Goal: Task Accomplishment & Management: Use online tool/utility

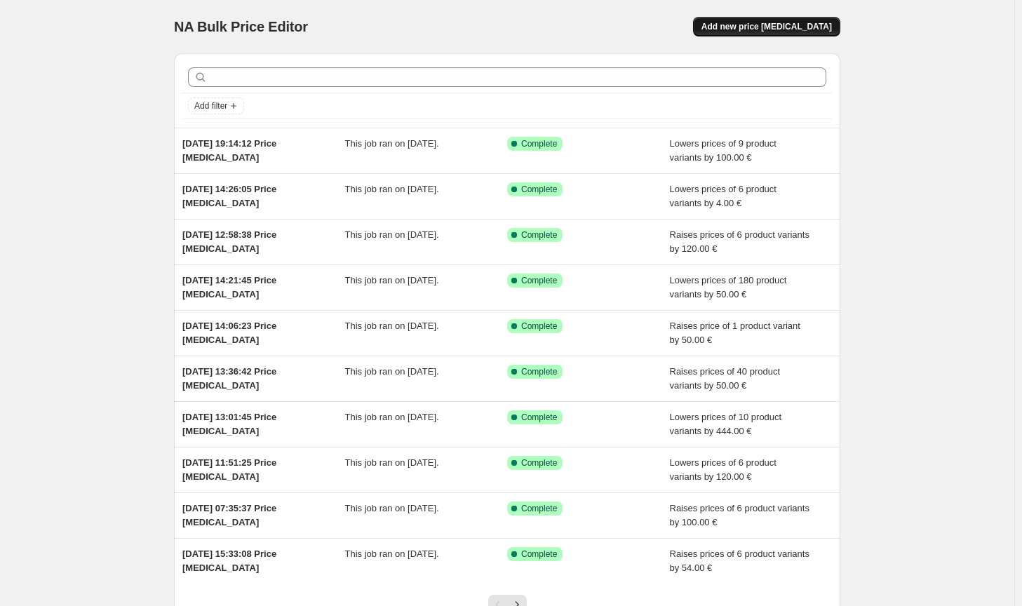
click at [798, 30] on span "Add new price change job" at bounding box center [766, 26] width 130 height 11
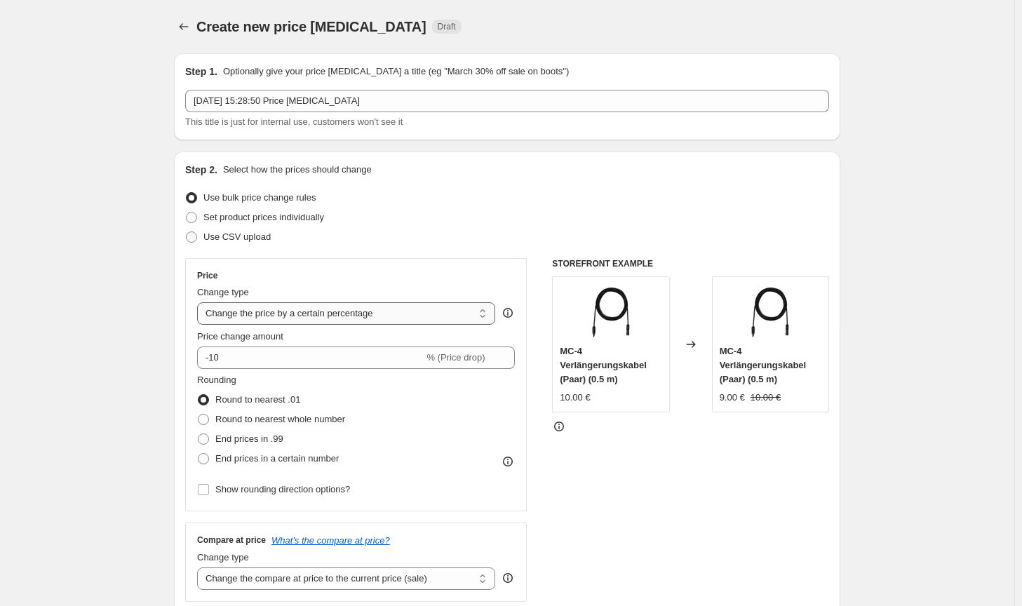
click at [339, 306] on select "Change the price to a certain amount Change the price by a certain amount Chang…" at bounding box center [346, 313] width 298 height 22
select select "by"
click at [200, 302] on select "Change the price to a certain amount Change the price by a certain amount Chang…" at bounding box center [346, 313] width 298 height 22
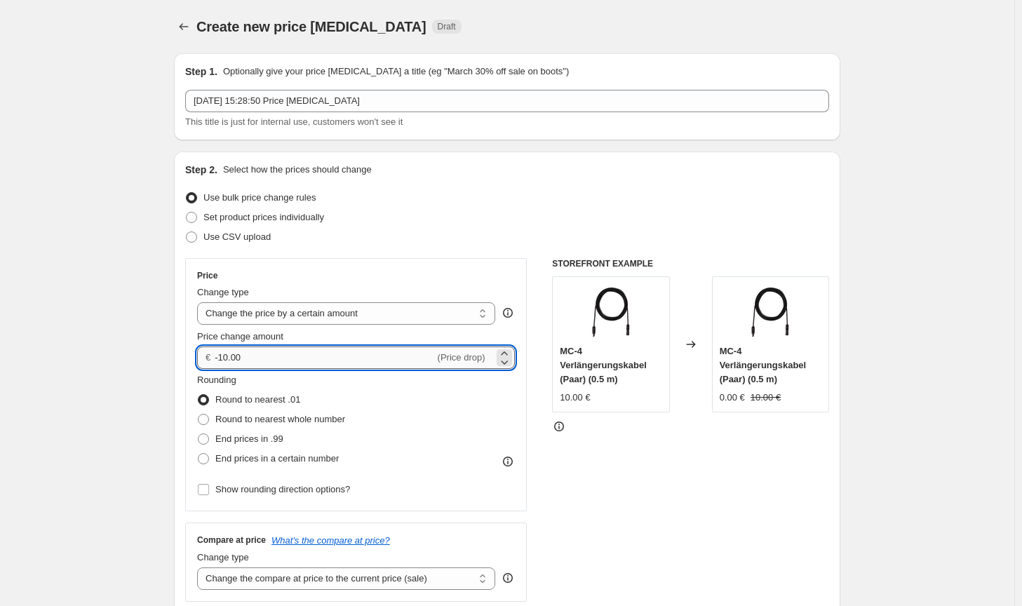
drag, startPoint x: 264, startPoint y: 358, endPoint x: 222, endPoint y: 357, distance: 42.1
click at [222, 357] on input "-10.00" at bounding box center [324, 357] width 219 height 22
type input "-25.00"
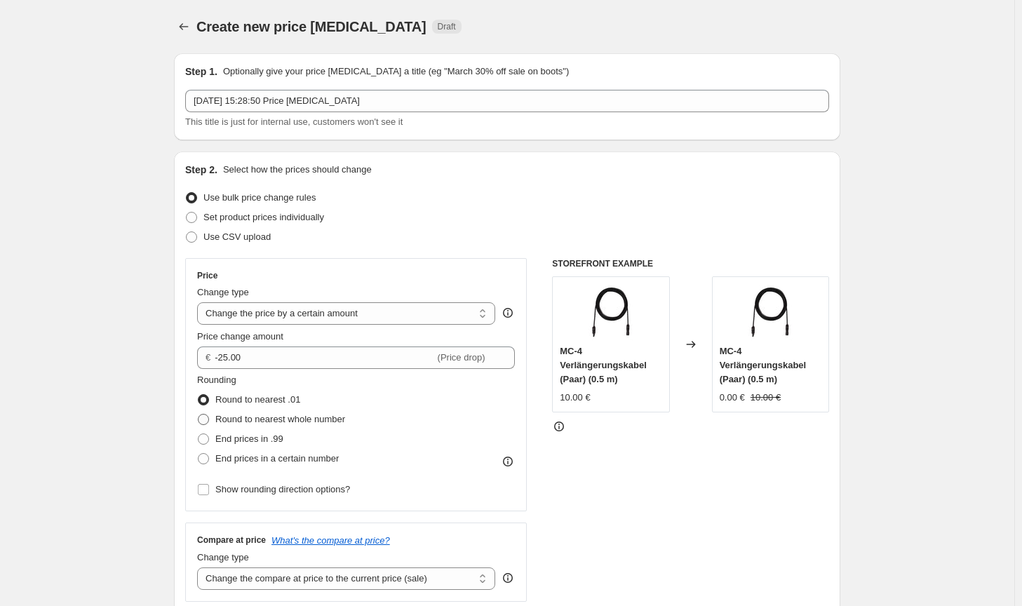
click at [252, 422] on span "Round to nearest whole number" at bounding box center [280, 419] width 130 height 11
click at [198, 414] on input "Round to nearest whole number" at bounding box center [198, 414] width 1 height 1
radio input "true"
click at [434, 571] on select "Change the compare at price to the current price (sale) Change the compare at p…" at bounding box center [346, 578] width 298 height 22
select select "no_change"
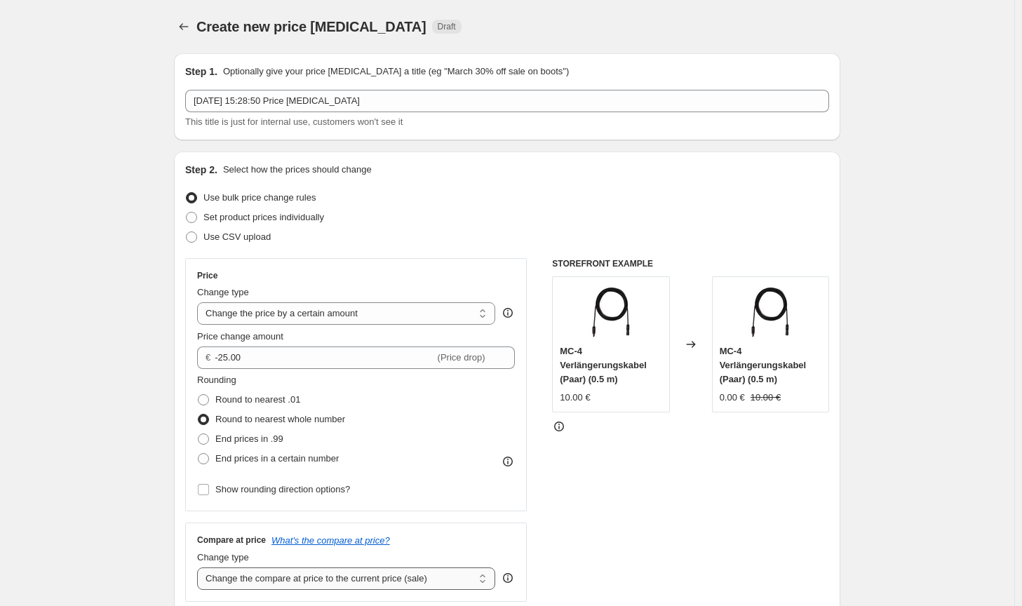
click at [200, 567] on select "Change the compare at price to the current price (sale) Change the compare at p…" at bounding box center [346, 578] width 298 height 22
click at [651, 538] on div "STOREFRONT EXAMPLE MC-4 Verlängerungskabel (Paar) (0.5 m) 10.00 € Changed to MC…" at bounding box center [690, 430] width 277 height 344
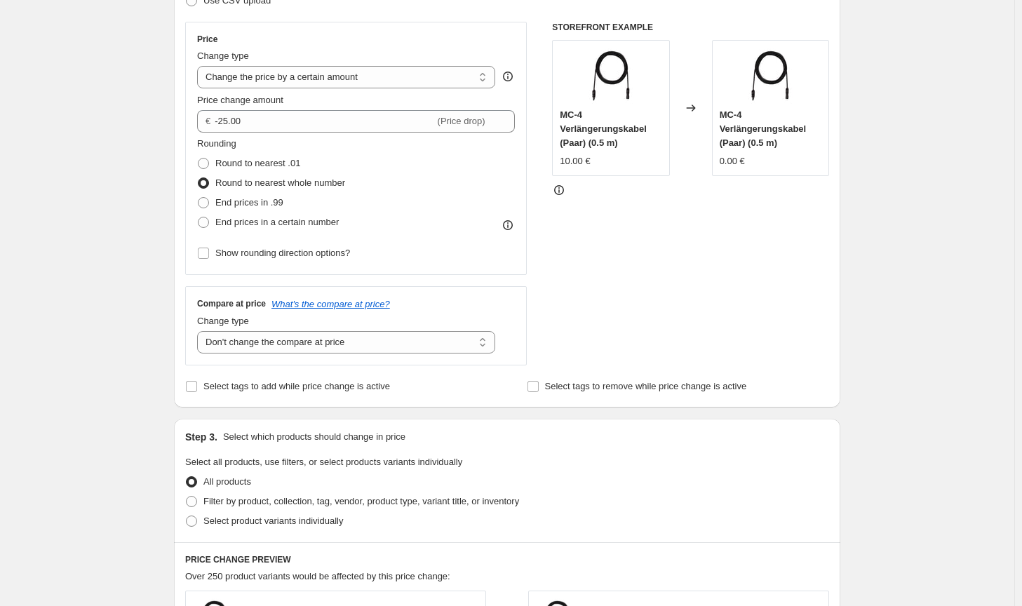
scroll to position [280, 0]
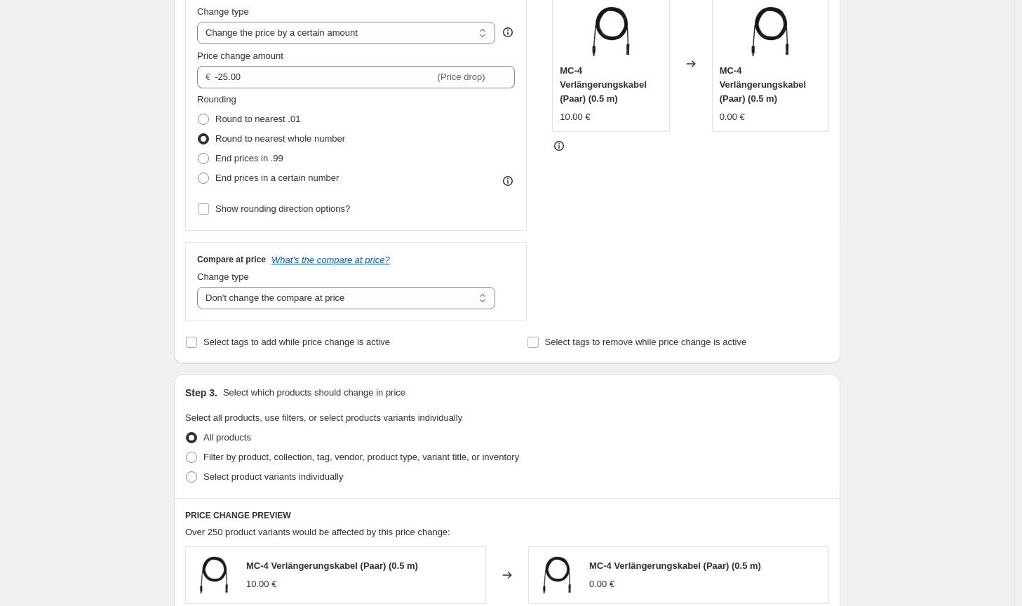
click at [462, 469] on div "Select product variants individually" at bounding box center [507, 477] width 644 height 20
click at [468, 456] on span "Filter by product, collection, tag, vendor, product type, variant title, or inv…" at bounding box center [361, 457] width 316 height 11
click at [187, 452] on input "Filter by product, collection, tag, vendor, product type, variant title, or inv…" at bounding box center [186, 452] width 1 height 1
radio input "true"
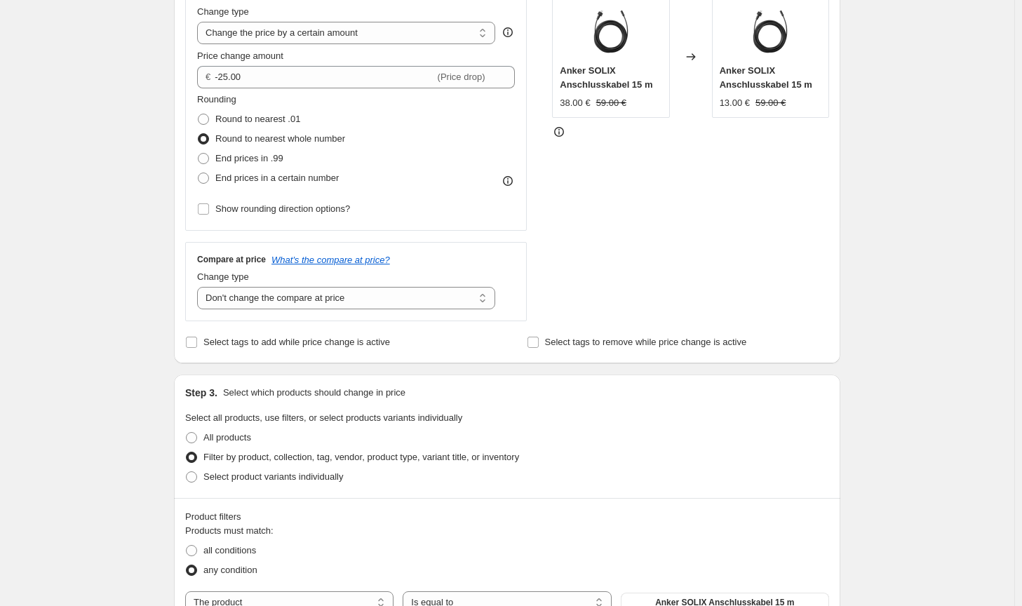
scroll to position [351, 0]
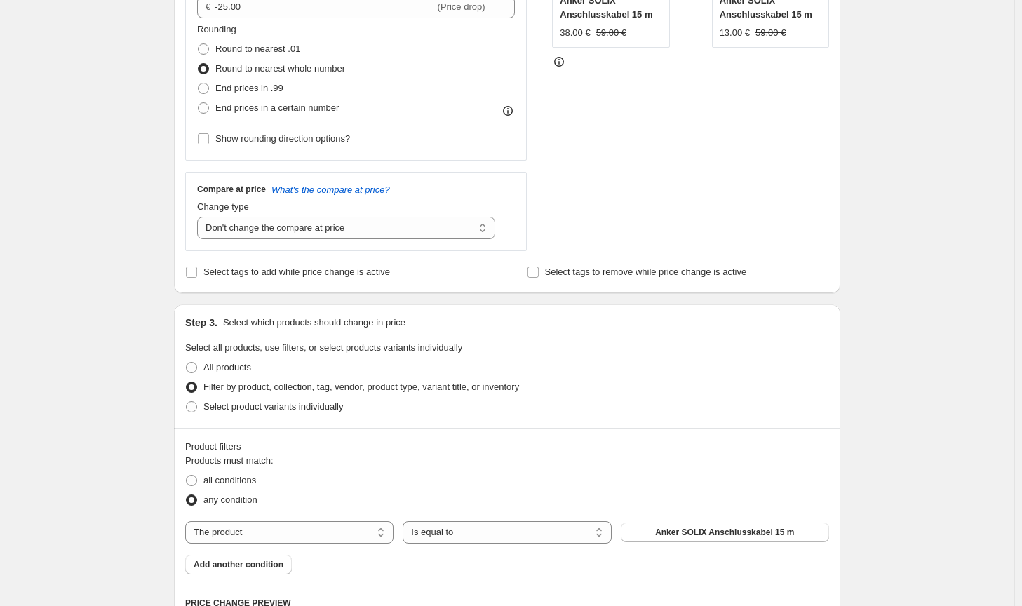
click at [712, 543] on div "The product The product's collection The product's tag The product's vendor The…" at bounding box center [507, 532] width 644 height 22
click at [713, 533] on span "Anker SOLIX Anschlusskabel 15 m" at bounding box center [724, 532] width 139 height 11
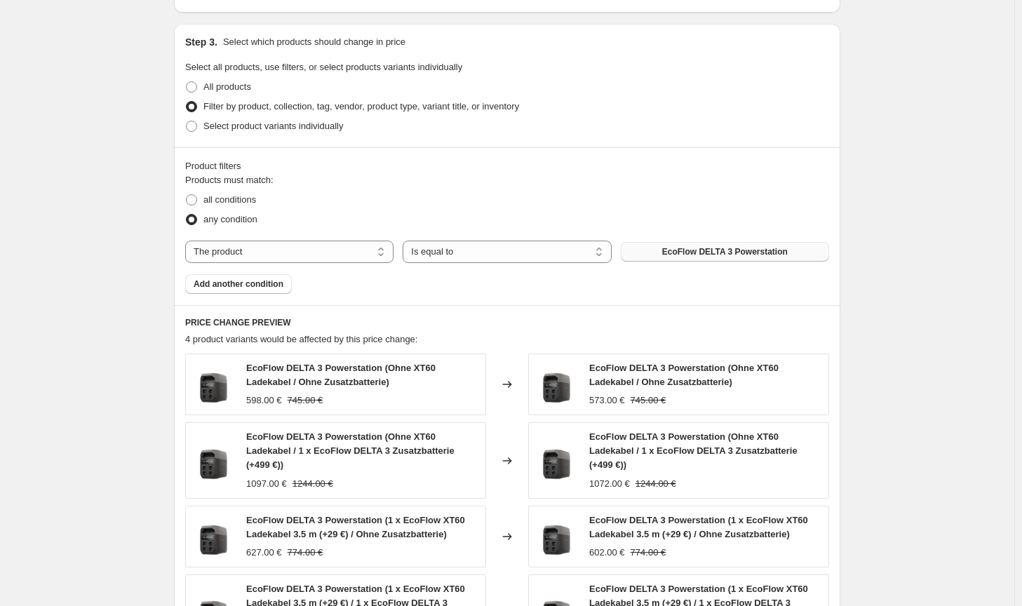
scroll to position [921, 0]
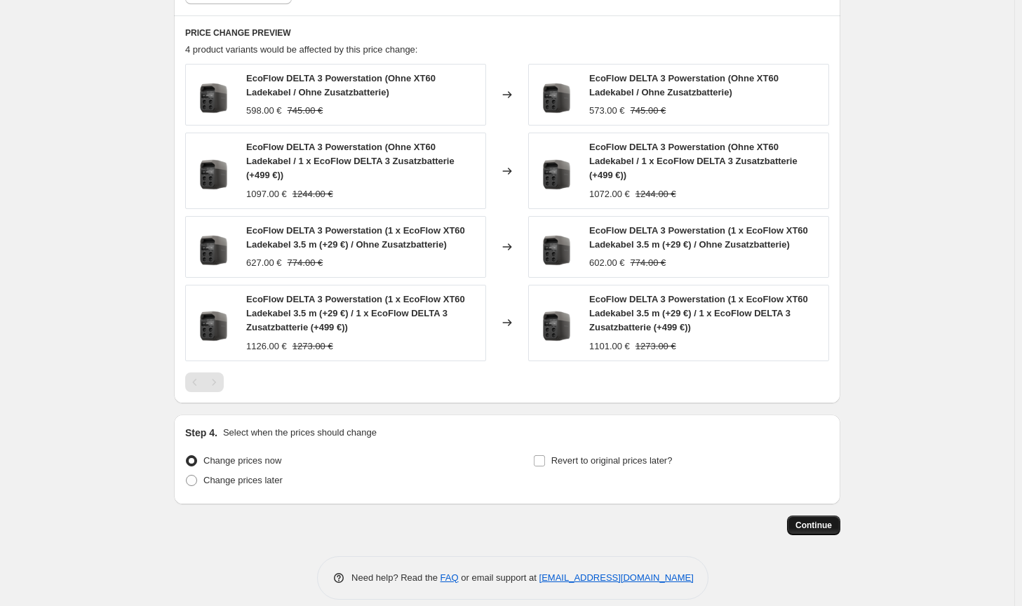
click at [829, 520] on span "Continue" at bounding box center [813, 525] width 36 height 11
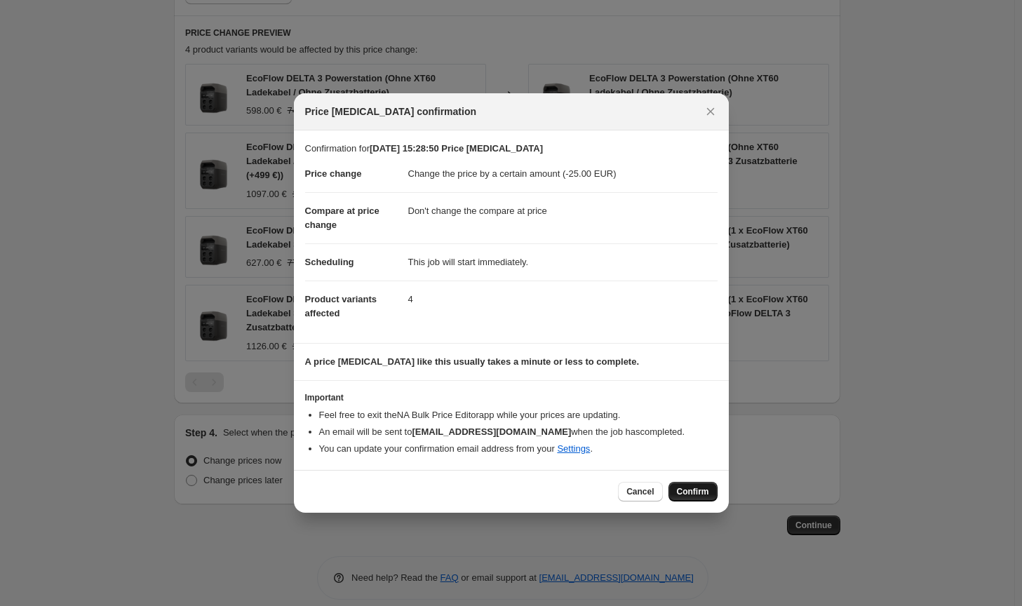
click at [689, 496] on span "Confirm" at bounding box center [693, 491] width 32 height 11
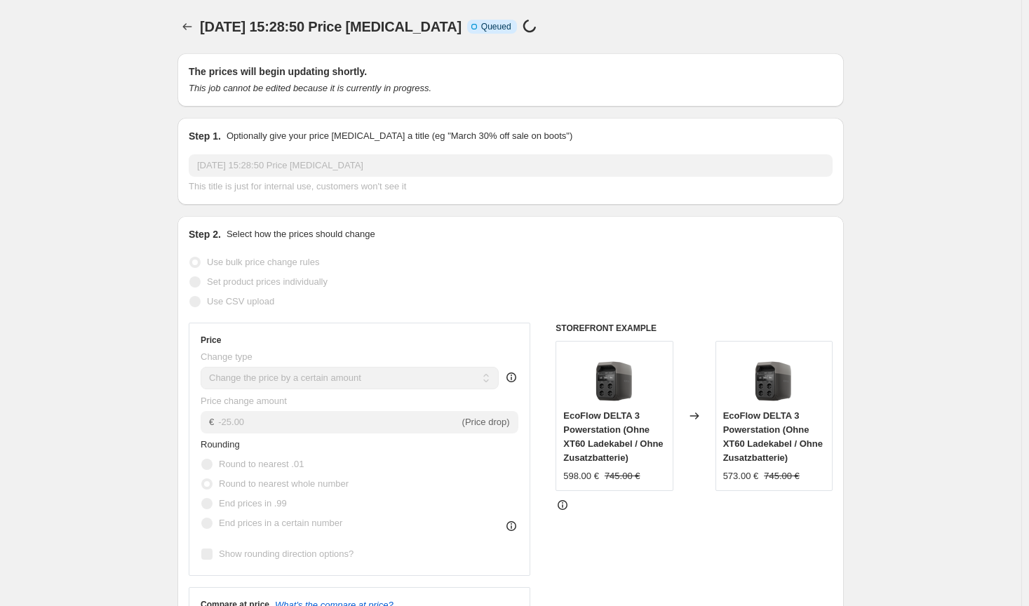
select select "by"
select select "no_change"
